Goal: Information Seeking & Learning: Learn about a topic

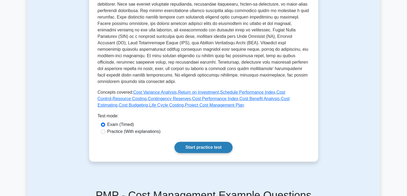
click at [195, 144] on link "Start practice test" at bounding box center [204, 146] width 58 height 11
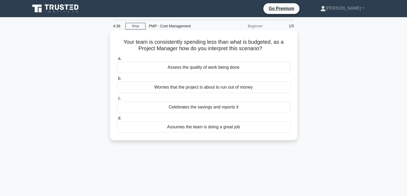
click at [204, 70] on div "Assess the quality of work being done" at bounding box center [204, 67] width 174 height 11
click at [117, 60] on input "a. Assess the quality of work being done" at bounding box center [117, 58] width 0 height 3
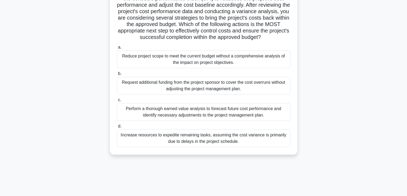
scroll to position [94, 0]
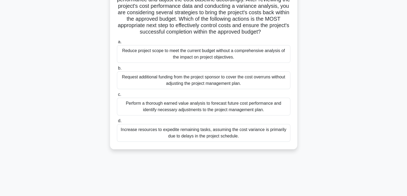
click at [186, 111] on div "Perform a thorough earned value analysis to forecast future cost performance an…" at bounding box center [204, 107] width 174 height 18
click at [117, 96] on input "c. Perform a thorough earned value analysis to forecast future cost performance…" at bounding box center [117, 94] width 0 height 3
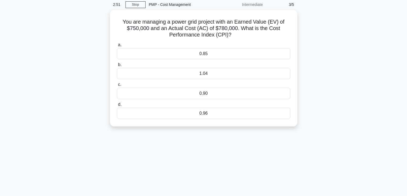
scroll to position [0, 0]
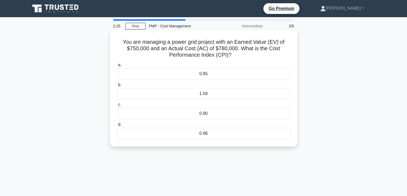
click at [208, 93] on div "1.04" at bounding box center [204, 93] width 174 height 11
click at [117, 87] on input "b. 1.04" at bounding box center [117, 84] width 0 height 3
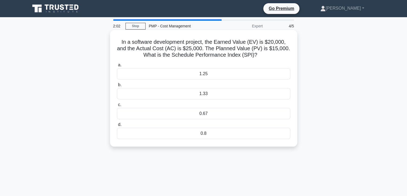
click at [210, 73] on div "1.25" at bounding box center [204, 73] width 174 height 11
click at [117, 67] on input "a. 1.25" at bounding box center [117, 64] width 0 height 3
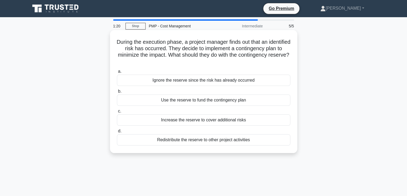
click at [199, 101] on div "Use the reserve to fund the contingency plan" at bounding box center [204, 99] width 174 height 11
click at [117, 93] on input "b. Use the reserve to fund the contingency plan" at bounding box center [117, 90] width 0 height 3
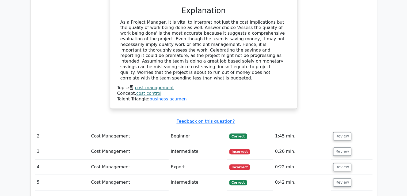
scroll to position [549, 0]
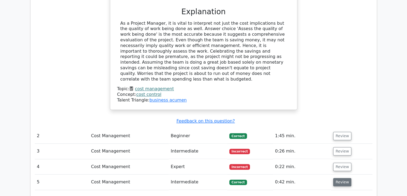
click at [339, 178] on button "Review" at bounding box center [343, 182] width 18 height 8
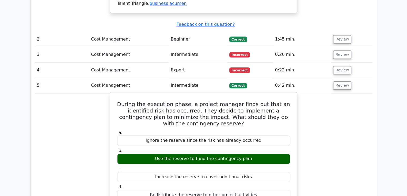
scroll to position [619, 0]
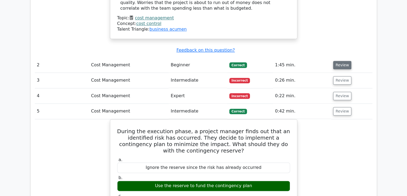
click at [343, 61] on button "Review" at bounding box center [343, 65] width 18 height 8
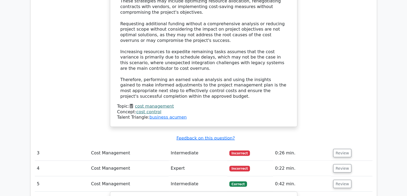
scroll to position [1001, 0]
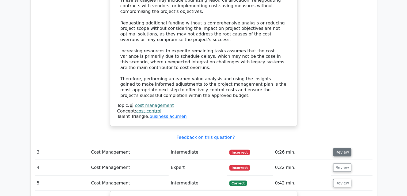
click at [342, 148] on button "Review" at bounding box center [343, 152] width 18 height 8
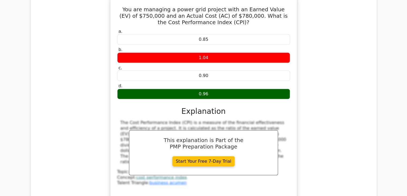
scroll to position [1185, 0]
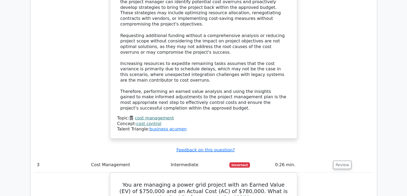
scroll to position [987, 0]
click at [147, 120] on link "cost control" at bounding box center [148, 122] width 25 height 5
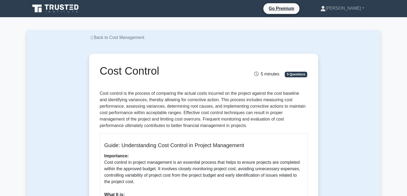
click at [129, 38] on link "Back to Cost Management" at bounding box center [116, 37] width 55 height 5
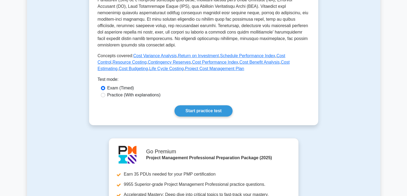
scroll to position [197, 0]
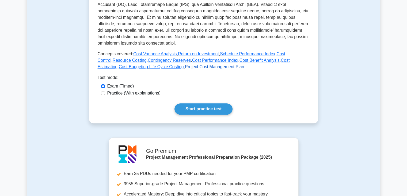
click at [185, 65] on link "Project Cost Management Plan" at bounding box center [214, 66] width 59 height 5
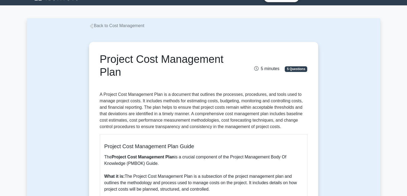
scroll to position [12, 0]
click at [92, 27] on icon at bounding box center [91, 26] width 5 height 5
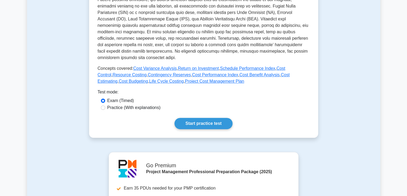
scroll to position [182, 0]
click at [149, 82] on link "Life Cycle Costing" at bounding box center [166, 81] width 35 height 5
click at [253, 77] on link "Cost Estimating" at bounding box center [194, 78] width 192 height 11
click at [240, 75] on link "Cost Benefit Analysis" at bounding box center [260, 75] width 40 height 5
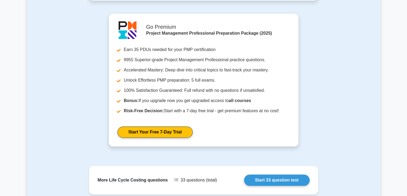
scroll to position [375, 0]
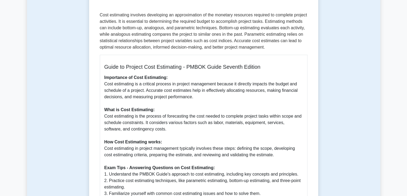
scroll to position [79, 0]
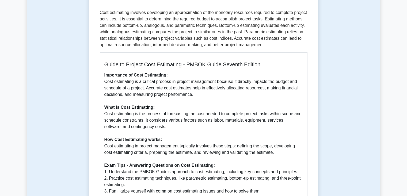
click at [222, 112] on p "Importance of Cost Estimating: Cost estimating is a critical process in project…" at bounding box center [203, 139] width 199 height 135
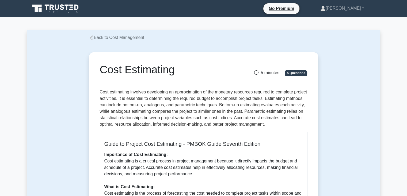
scroll to position [0, 0]
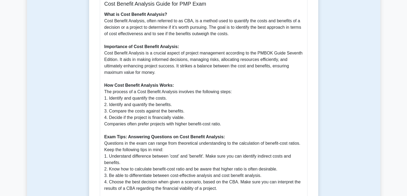
scroll to position [148, 0]
